Goal: Obtain resource: Download file/media

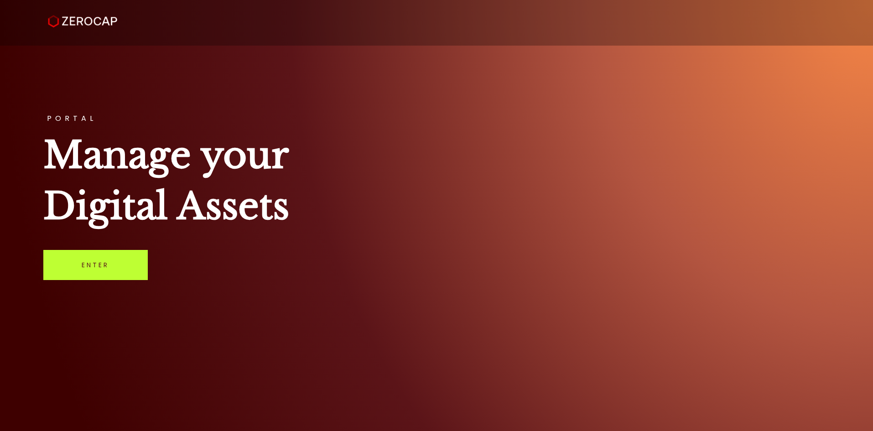
click at [94, 265] on link "Enter" at bounding box center [95, 265] width 104 height 30
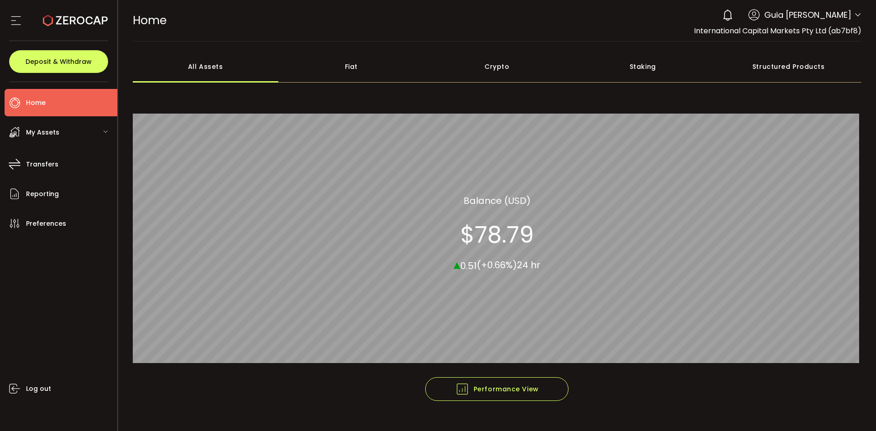
click at [824, 25] on div "International Capital Markets Pty Ltd (ab7bf8)" at bounding box center [777, 30] width 167 height 11
click at [850, 19] on div "0 Guia [PERSON_NAME] Account International Capital Markets Pty Ltd (ab7bf8) Raw…" at bounding box center [790, 15] width 144 height 20
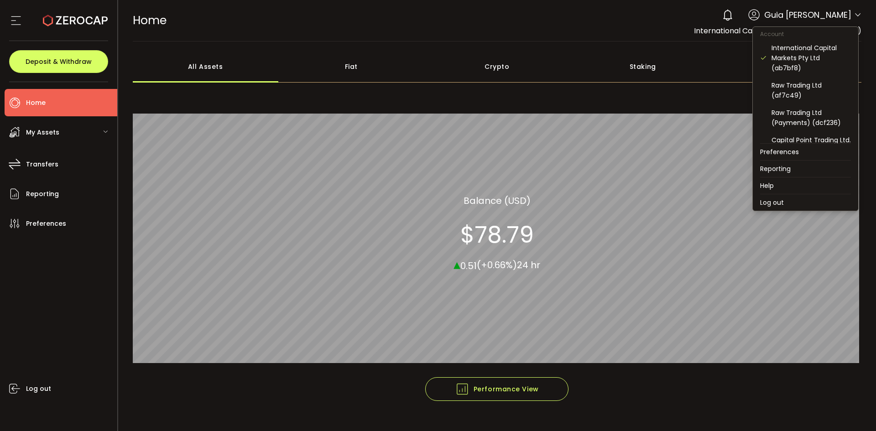
click at [854, 19] on span at bounding box center [857, 15] width 7 height 9
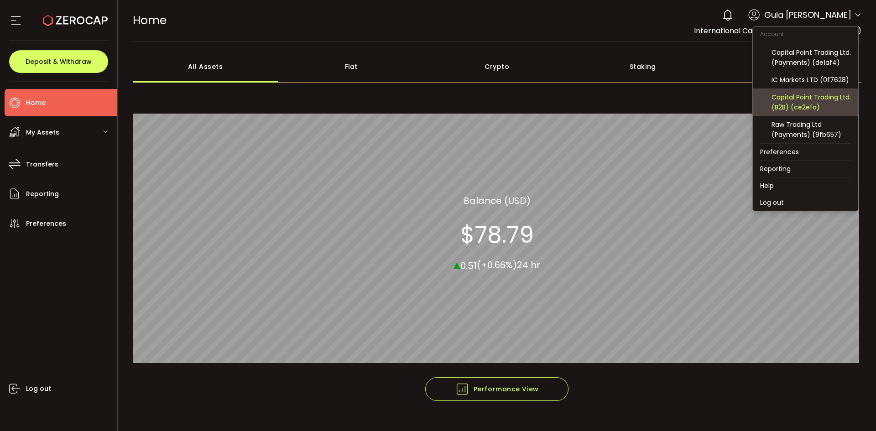
scroll to position [98, 0]
click at [824, 104] on div "Capital Point Trading Ltd. (B2B) (ce2efa)" at bounding box center [810, 102] width 79 height 20
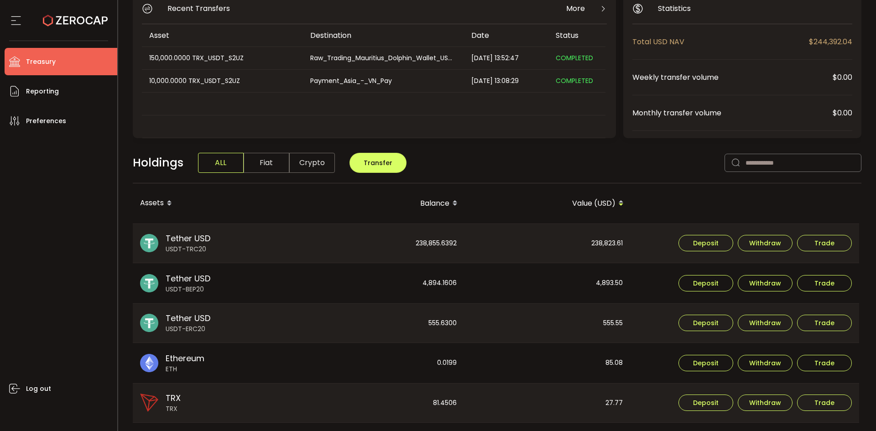
scroll to position [228, 0]
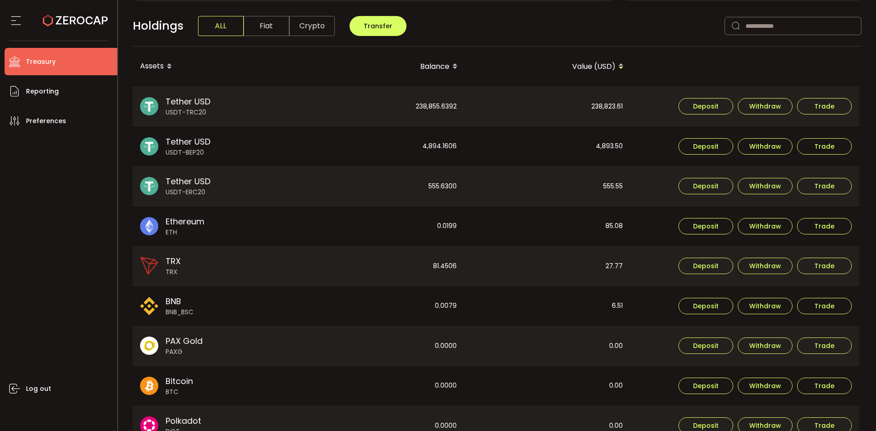
click at [618, 101] on div "238,823.61" at bounding box center [547, 106] width 165 height 39
click at [612, 109] on div "238,823.61" at bounding box center [547, 106] width 165 height 39
copy div "238,823.61"
click at [623, 145] on div "4,893.50" at bounding box center [547, 146] width 165 height 40
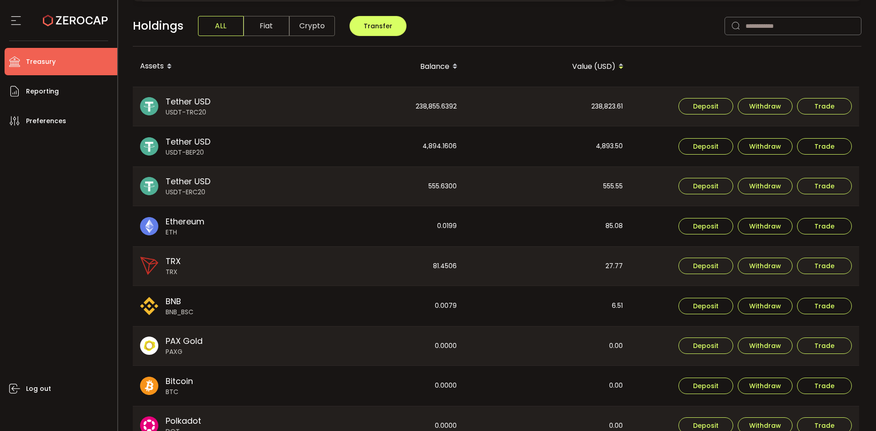
click at [622, 145] on div "4,893.50" at bounding box center [547, 146] width 165 height 40
click at [614, 144] on div "4,893.50" at bounding box center [547, 146] width 165 height 40
drag, startPoint x: 614, startPoint y: 144, endPoint x: 550, endPoint y: 141, distance: 64.4
click at [615, 144] on div "4,893.50" at bounding box center [547, 146] width 165 height 40
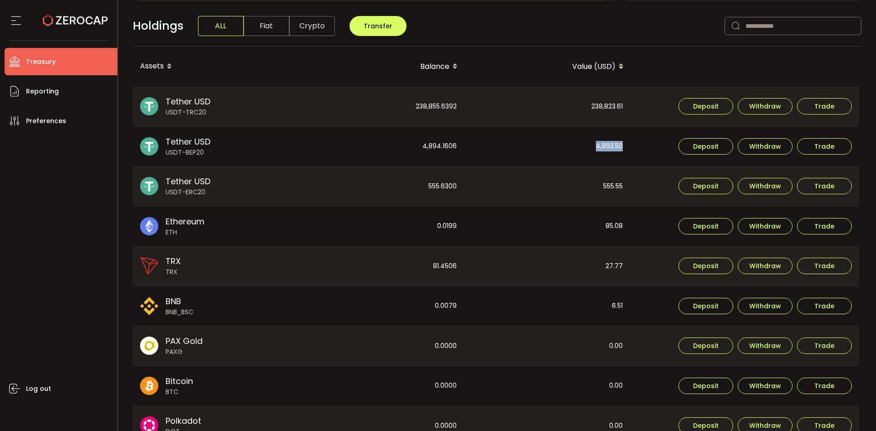
copy div "4,893.50"
click at [609, 184] on div "555.55" at bounding box center [547, 186] width 165 height 39
copy div "555.55"
click at [429, 106] on div "238,855.6392" at bounding box center [381, 106] width 165 height 39
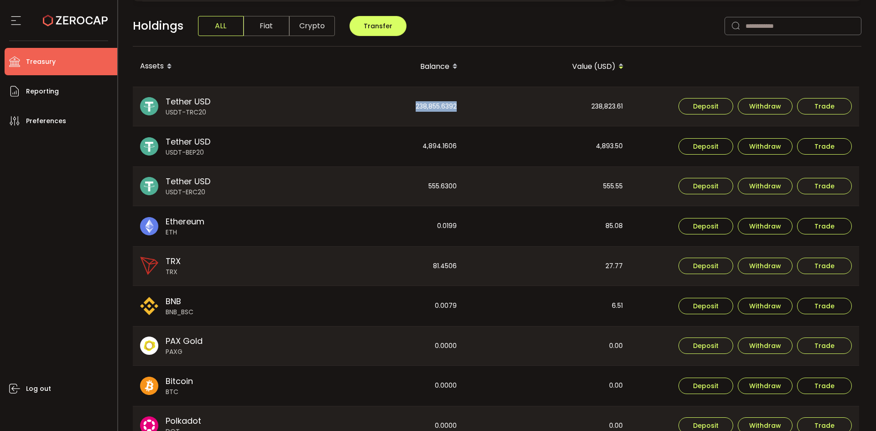
click at [429, 106] on div "238,855.6392" at bounding box center [381, 106] width 165 height 39
copy div "238,855.6392"
click at [443, 147] on div "4,894.1606" at bounding box center [381, 146] width 165 height 40
copy div "4,894.1606"
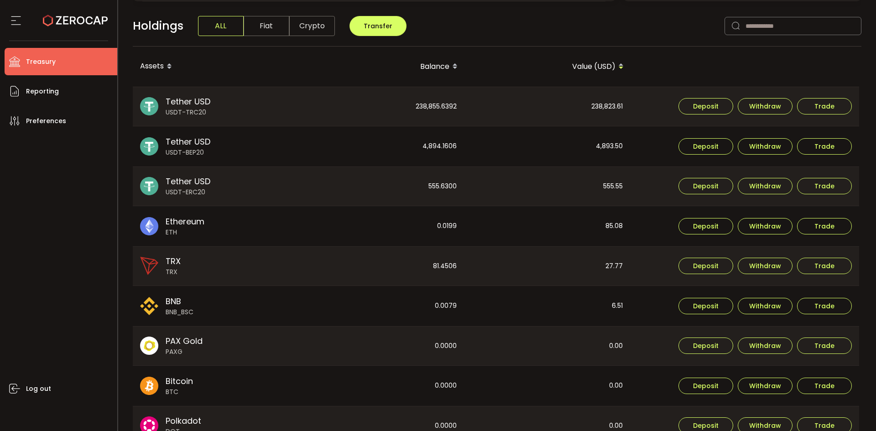
click at [437, 184] on div "555.6300" at bounding box center [381, 186] width 165 height 39
copy div "555.6300"
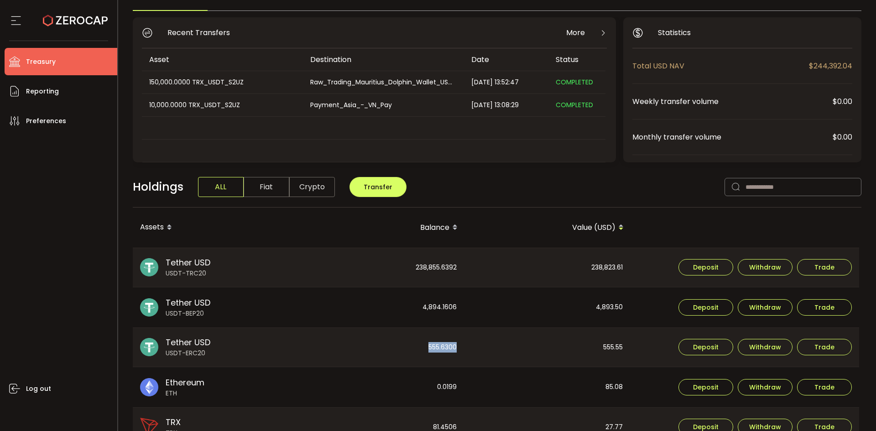
scroll to position [0, 0]
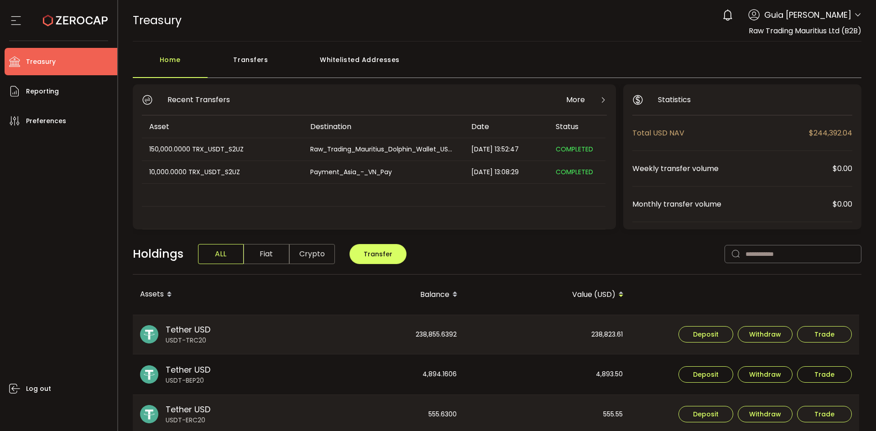
click at [835, 18] on span "Guia Camille Valderama" at bounding box center [807, 15] width 87 height 12
click at [847, 13] on span "Guia Camille Valderama" at bounding box center [807, 15] width 87 height 12
click at [859, 6] on header "PDF is being processed and will download to your computer TREASURY Buy Power $0…" at bounding box center [497, 21] width 758 height 42
click at [854, 15] on icon at bounding box center [857, 14] width 7 height 7
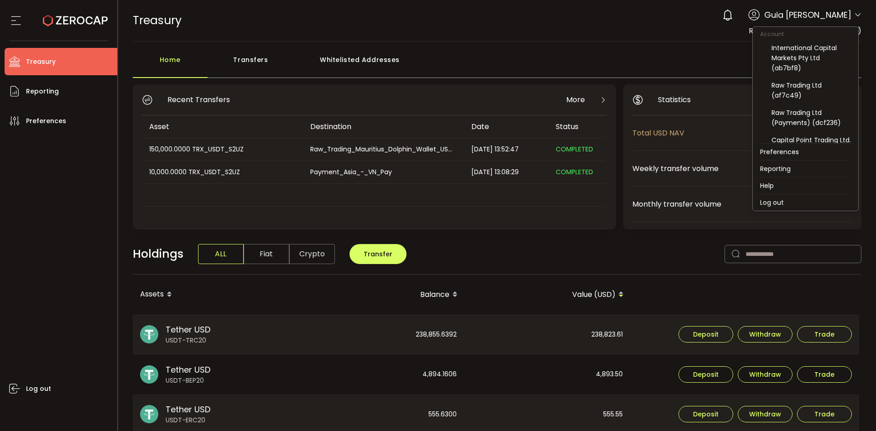
click at [856, 15] on icon at bounding box center [857, 14] width 7 height 7
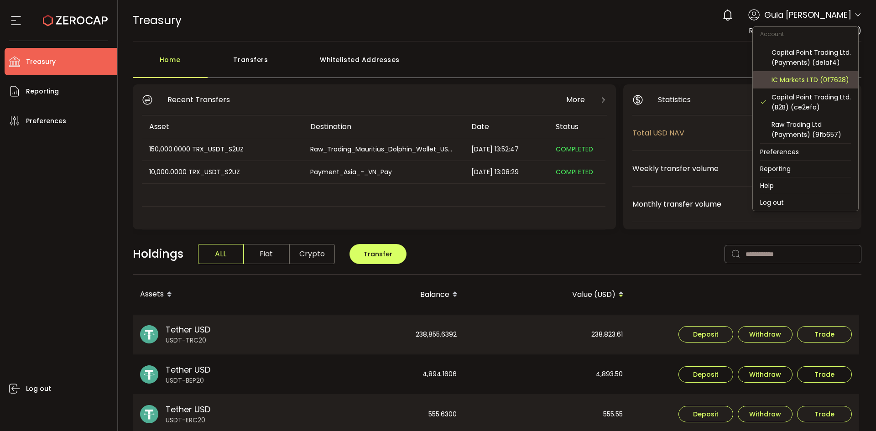
scroll to position [98, 0]
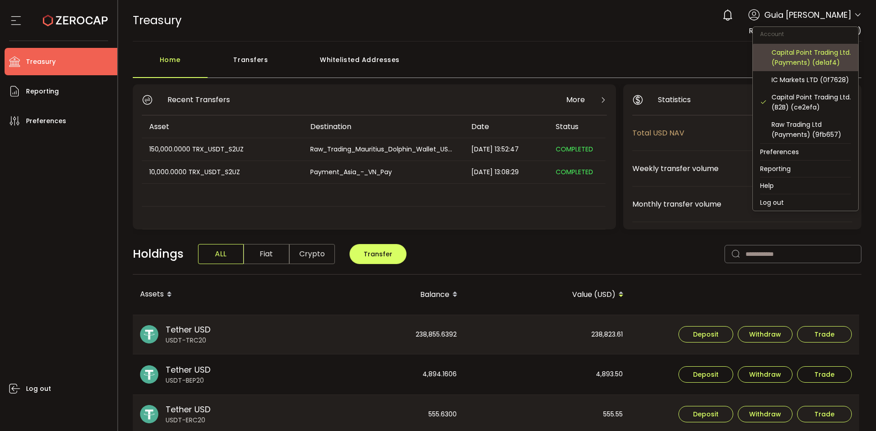
click at [826, 55] on div "Capital Point Trading Ltd. (Payments) (de1af4)" at bounding box center [810, 57] width 79 height 20
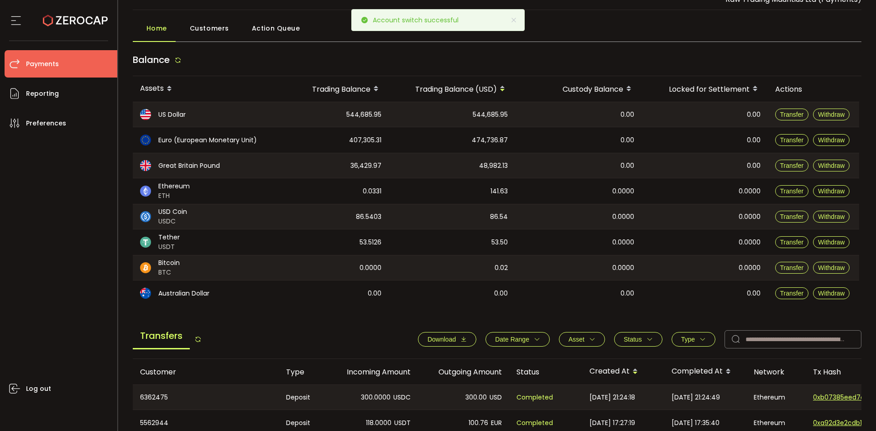
scroll to position [46, 0]
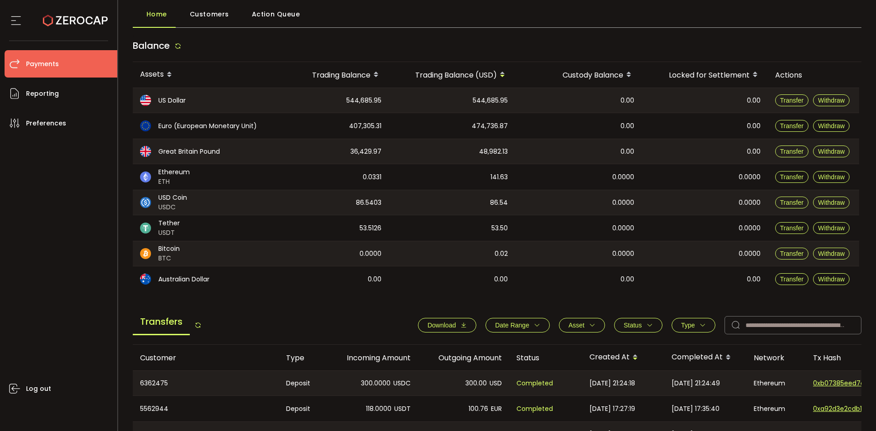
drag, startPoint x: 57, startPoint y: 187, endPoint x: 66, endPoint y: 185, distance: 8.4
click at [57, 187] on div "Log out" at bounding box center [61, 280] width 113 height 287
click at [485, 102] on span "544,685.95" at bounding box center [490, 100] width 35 height 10
click at [485, 101] on span "544,685.95" at bounding box center [490, 100] width 35 height 10
copy span "544,685.95"
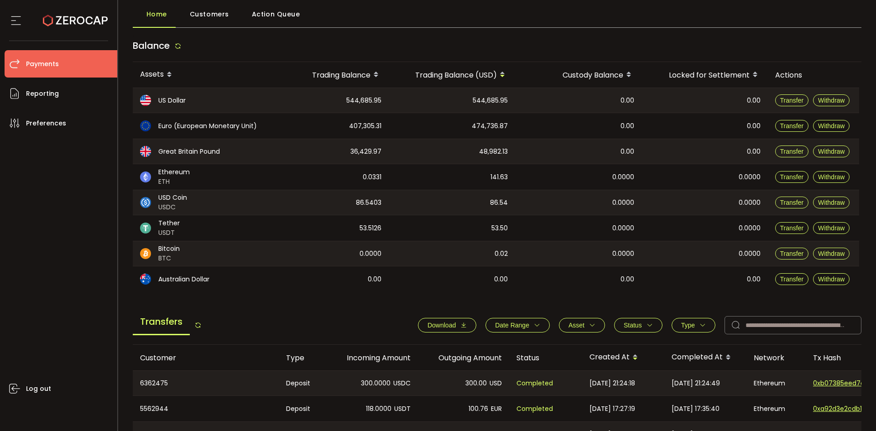
click at [438, 320] on button "Download" at bounding box center [447, 325] width 58 height 15
